Goal: Navigation & Orientation: Find specific page/section

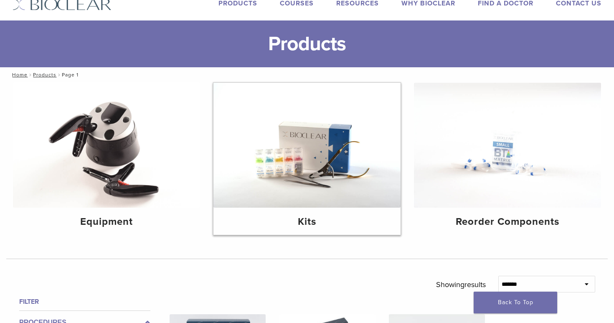
scroll to position [25, 0]
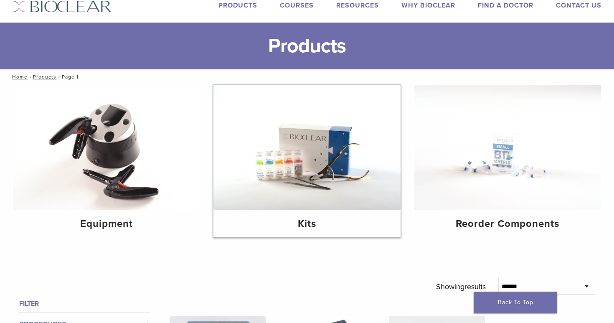
click at [301, 148] on img at bounding box center [307, 147] width 187 height 125
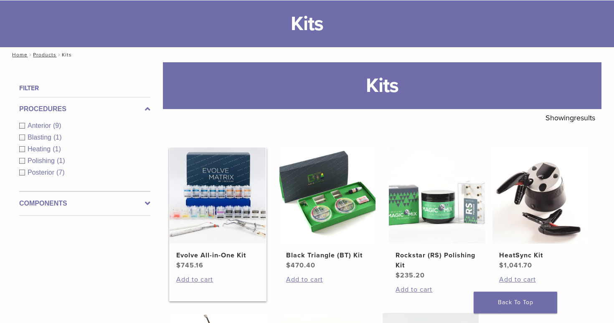
scroll to position [50, 0]
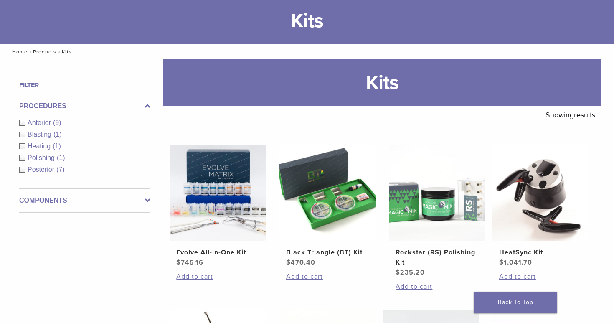
click at [28, 135] on span "Blasting" at bounding box center [41, 134] width 26 height 7
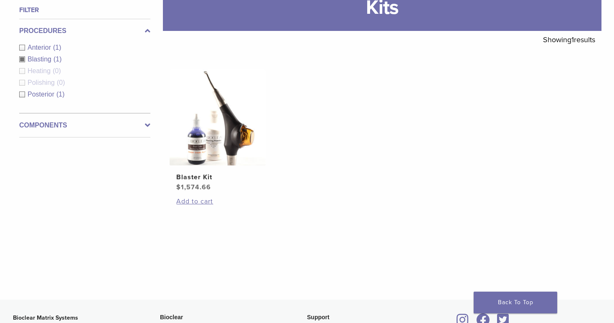
scroll to position [127, 0]
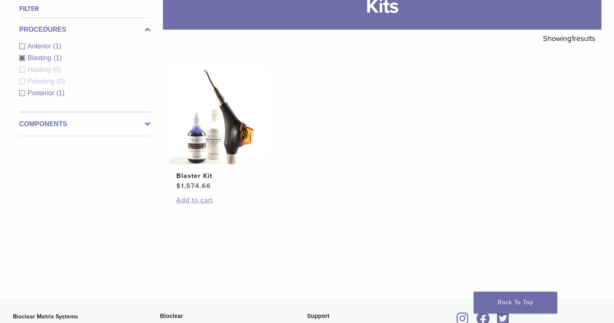
click at [55, 96] on span "Posterior" at bounding box center [42, 92] width 29 height 7
click at [23, 57] on div "Blasting (1)" at bounding box center [84, 58] width 131 height 10
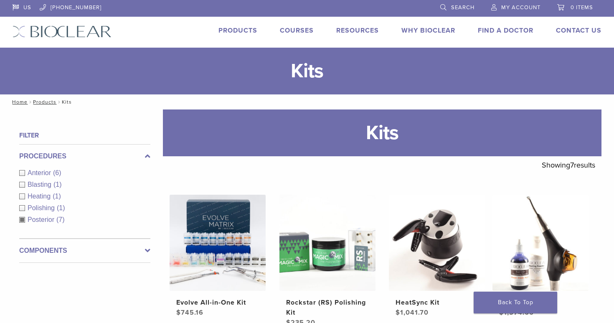
click at [241, 31] on link "Products" at bounding box center [238, 30] width 39 height 8
